Goal: Register for event/course

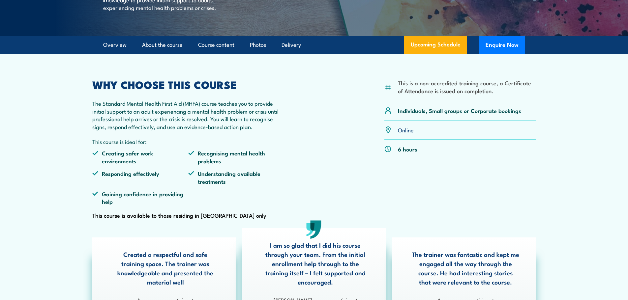
scroll to position [44, 0]
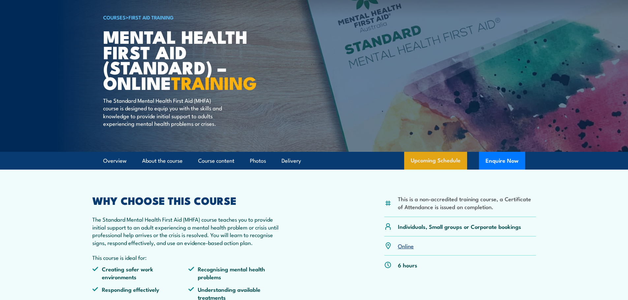
click at [436, 170] on link "Upcoming Schedule" at bounding box center [435, 161] width 63 height 18
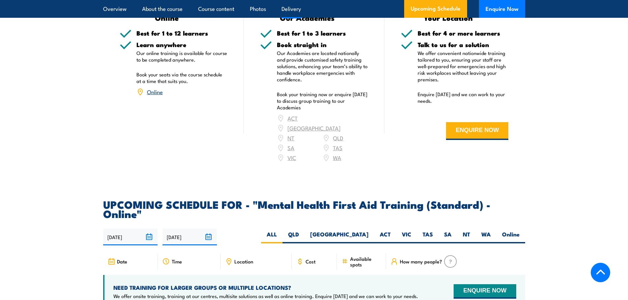
scroll to position [1310, 0]
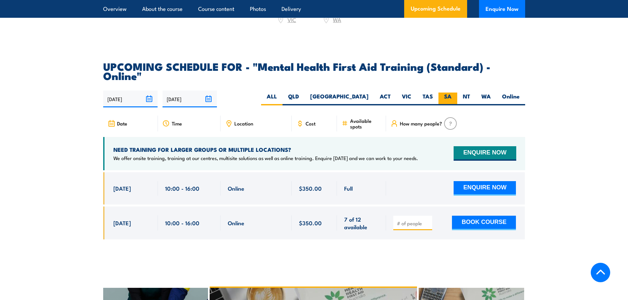
click at [445, 93] on label "SA" at bounding box center [448, 99] width 19 height 13
click at [452, 93] on input "SA" at bounding box center [454, 95] width 4 height 4
radio input "true"
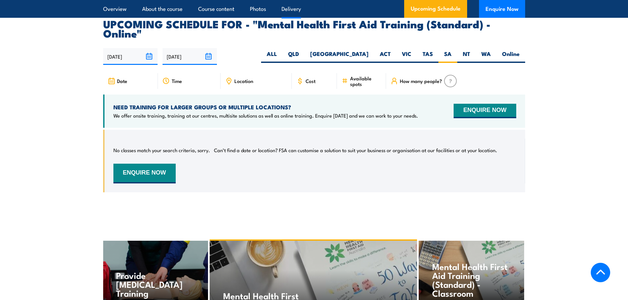
scroll to position [1354, 0]
